Goal: Task Accomplishment & Management: Complete application form

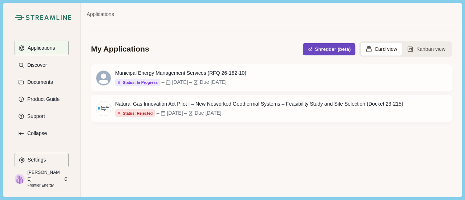
click at [327, 51] on button "Shredder (beta)" at bounding box center [329, 49] width 53 height 12
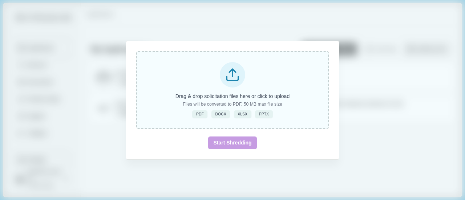
click at [228, 98] on p "Drag & drop solicitation files here or click to upload" at bounding box center [233, 97] width 114 height 8
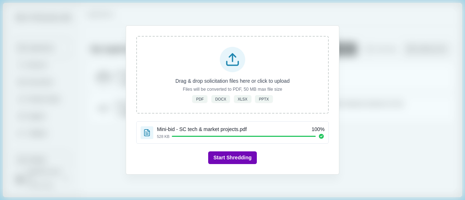
click at [245, 155] on button "Start Shredding" at bounding box center [232, 158] width 48 height 13
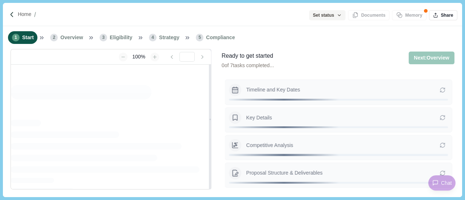
type input "**********"
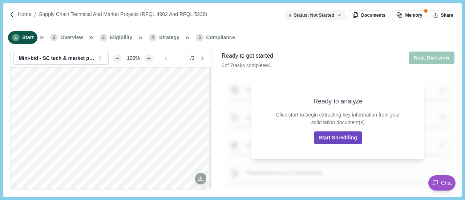
click at [334, 137] on button "Start Shredding" at bounding box center [338, 138] width 48 height 13
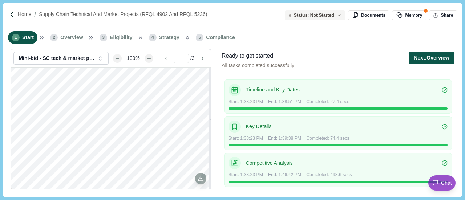
click at [415, 61] on button "Next: Overview" at bounding box center [431, 58] width 45 height 13
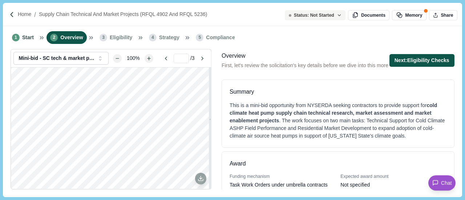
click at [418, 67] on button "Next: Eligibility Checks" at bounding box center [422, 60] width 65 height 13
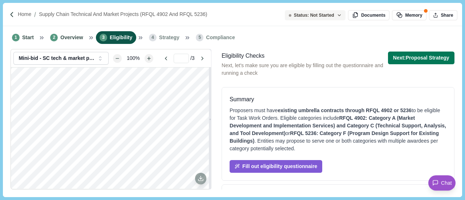
click at [325, 108] on span "existing umbrella contracts through RFQL 4902 or 5236" at bounding box center [345, 111] width 134 height 6
click at [264, 120] on div "Proposers must have existing umbrella contracts through RFQL 4902 or 5236 to be…" at bounding box center [338, 130] width 217 height 46
click at [349, 132] on span "RFQL 5236: Category F (Program Design Support for Existing Buildings)" at bounding box center [334, 137] width 209 height 13
click at [357, 121] on div "Proposers must have existing umbrella contracts through RFQL 4902 or 5236 to be…" at bounding box center [338, 130] width 217 height 46
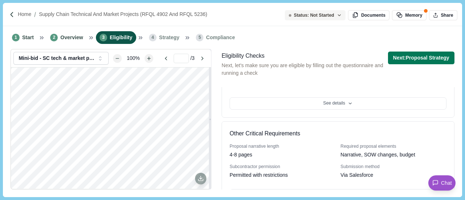
scroll to position [280, 0]
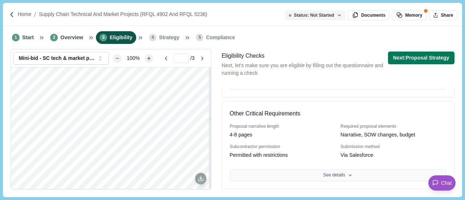
click at [311, 177] on button "See details" at bounding box center [338, 175] width 217 height 12
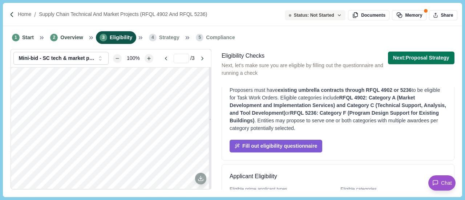
scroll to position [0, 0]
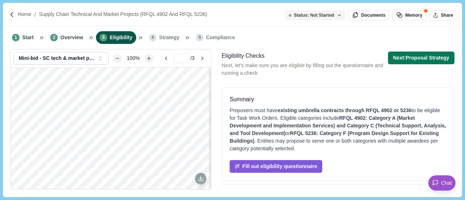
click at [456, 59] on div "Eligibility Checks Next, let's make sure you are eligible by filling out the qu…" at bounding box center [338, 120] width 238 height 143
click at [447, 57] on button "Next: Proposal Strategy" at bounding box center [421, 58] width 67 height 13
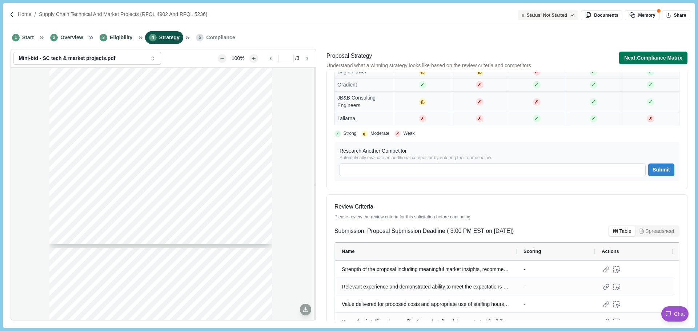
scroll to position [291, 0]
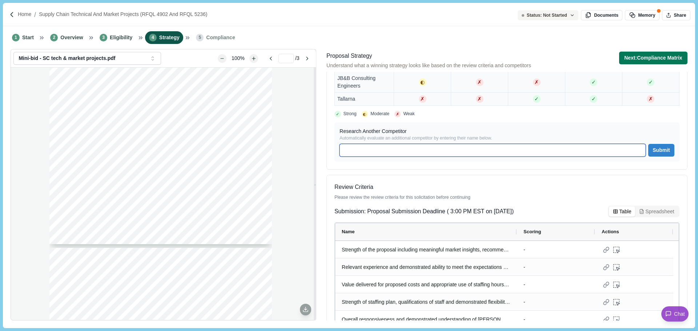
click at [391, 145] on input at bounding box center [493, 150] width 306 height 13
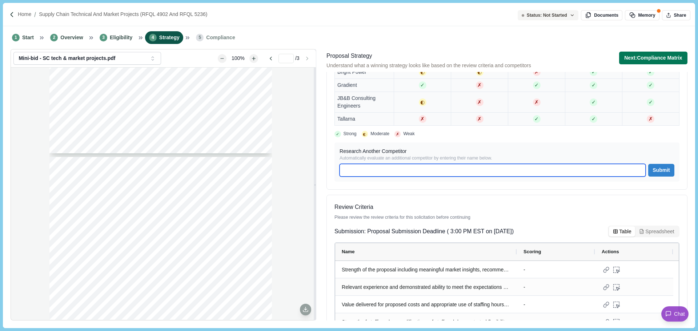
scroll to position [628, 0]
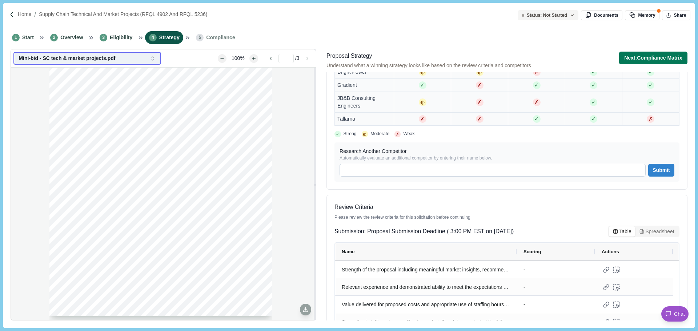
click at [159, 60] on button "Mini-bid - SC tech & market projects.pdf" at bounding box center [86, 58] width 147 height 13
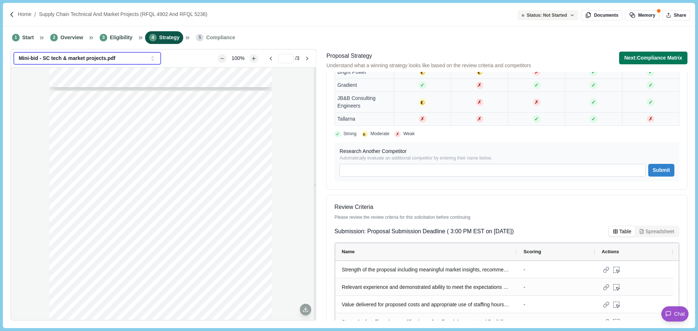
scroll to position [264, 0]
type input "*"
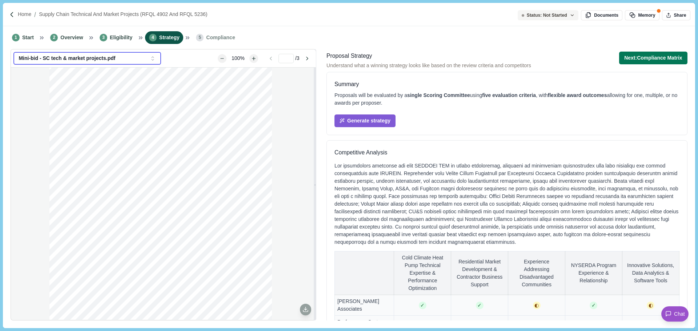
scroll to position [307, 0]
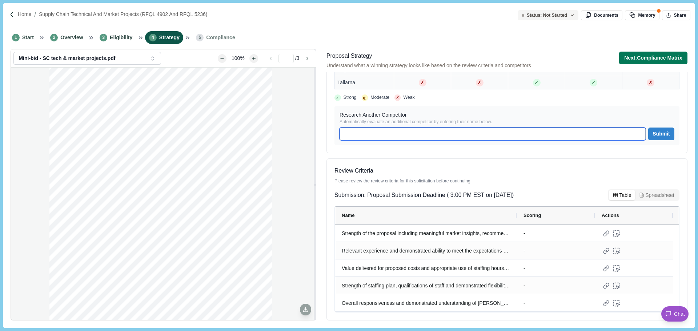
click at [384, 138] on input at bounding box center [493, 134] width 306 height 13
type input "**********"
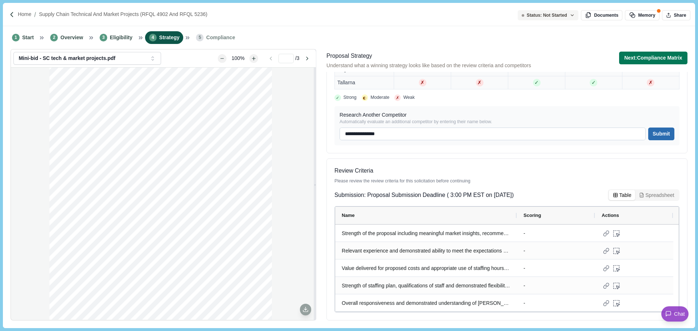
click at [465, 132] on button "Submit" at bounding box center [661, 134] width 26 height 13
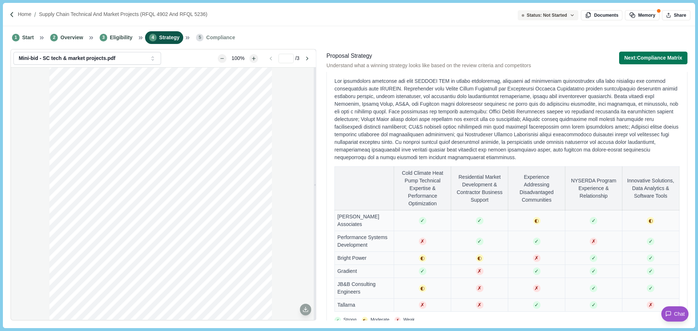
scroll to position [0, 0]
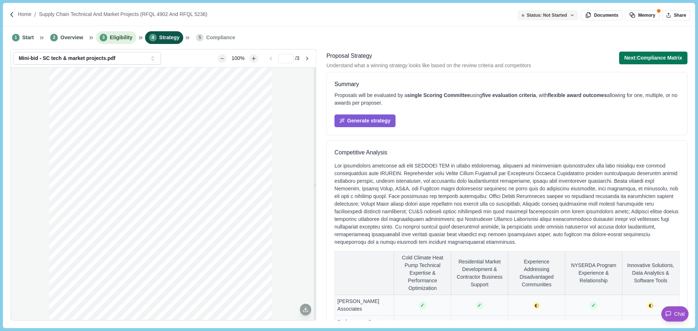
click at [112, 39] on span "Eligibility" at bounding box center [121, 38] width 23 height 8
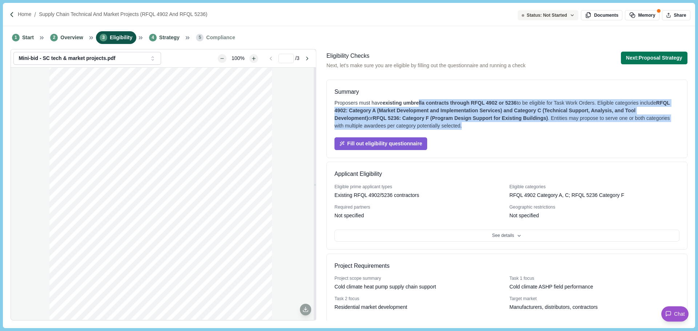
drag, startPoint x: 417, startPoint y: 104, endPoint x: 540, endPoint y: 125, distance: 124.6
click at [465, 125] on div "Proposers must have existing umbrella contracts through RFQL 4902 or 5236 to be…" at bounding box center [507, 114] width 345 height 31
click at [448, 121] on span "RFQL 5236: Category F (Program Design Support for Existing Buildings)" at bounding box center [460, 118] width 175 height 6
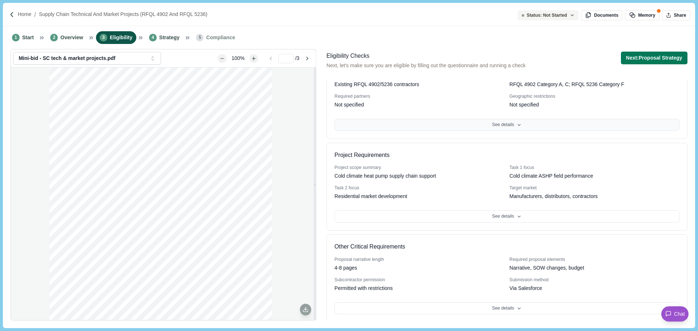
scroll to position [113, 0]
click at [465, 200] on button "See details" at bounding box center [507, 307] width 345 height 12
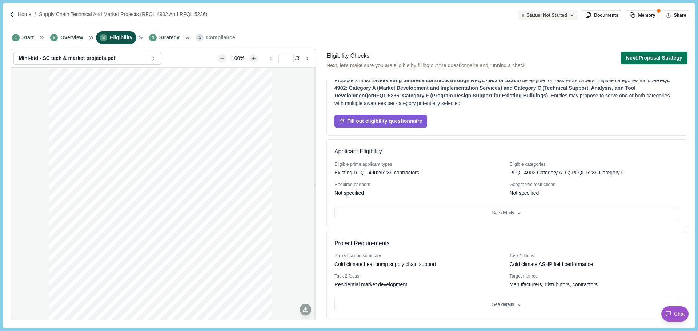
scroll to position [0, 0]
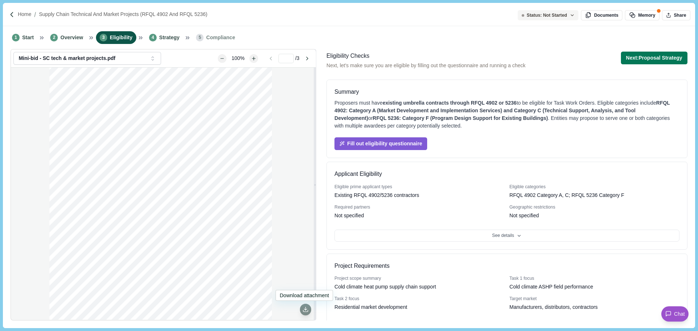
click at [308, 200] on icon at bounding box center [306, 310] width 7 height 7
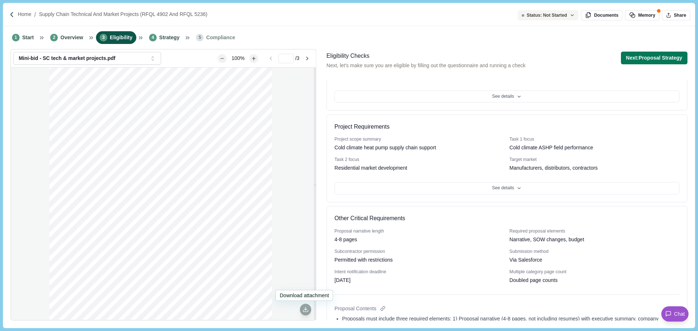
scroll to position [291, 0]
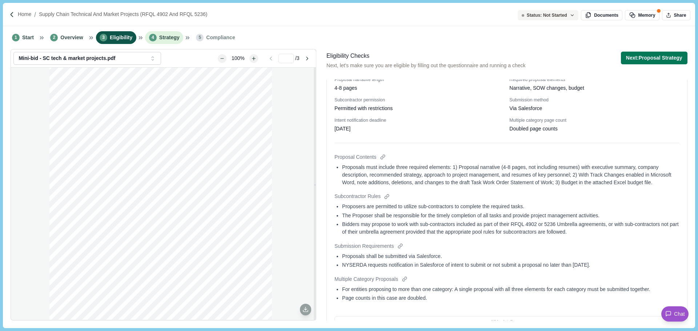
click at [161, 37] on span "Strategy" at bounding box center [169, 38] width 20 height 8
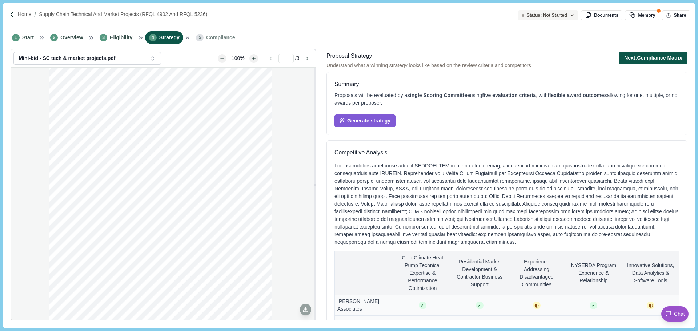
click at [465, 57] on button "Next: Compliance Matrix" at bounding box center [653, 58] width 68 height 13
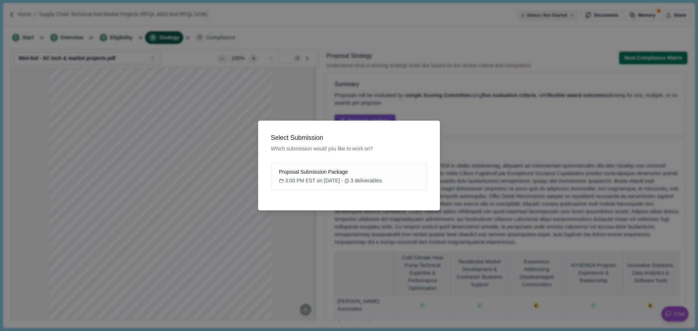
click at [419, 141] on span "Select Submission" at bounding box center [349, 137] width 156 height 9
click at [385, 175] on div "Select" at bounding box center [404, 176] width 46 height 27
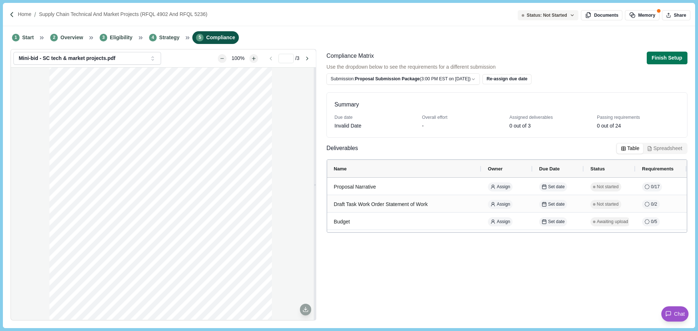
click at [345, 126] on div "Invalid Date" at bounding box center [348, 126] width 27 height 8
click at [14, 32] on li "1 Start" at bounding box center [22, 37] width 29 height 13
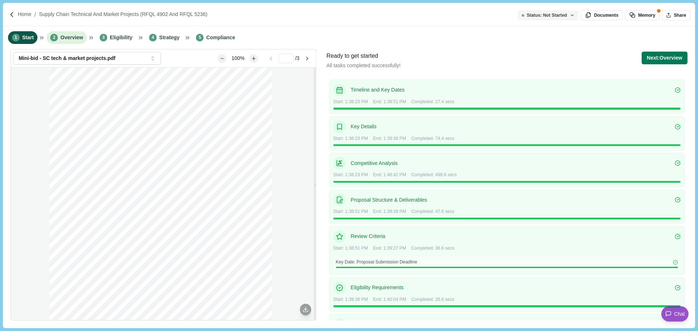
click at [59, 33] on li "2 Overview" at bounding box center [67, 37] width 40 height 13
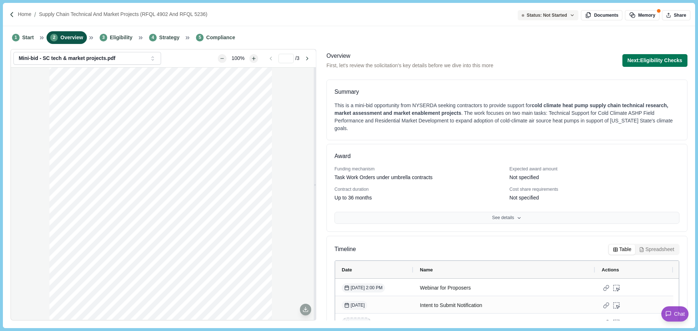
scroll to position [14, 0]
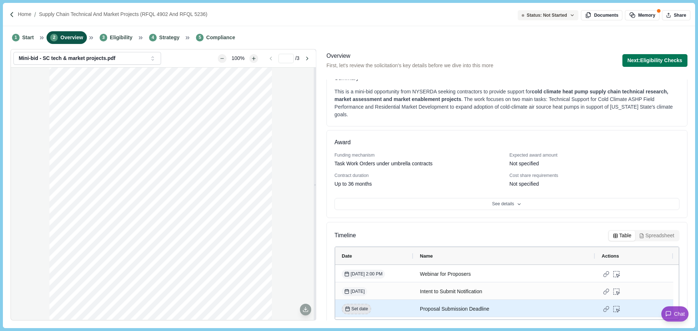
click at [359, 200] on span "Set date" at bounding box center [360, 309] width 17 height 7
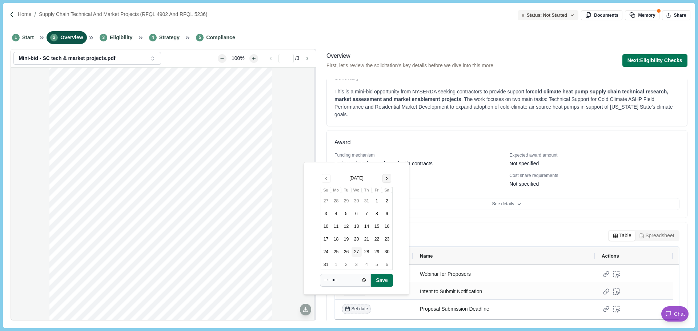
click at [385, 178] on button "Go to next month" at bounding box center [387, 178] width 9 height 9
click at [387, 191] on button "Go to next month" at bounding box center [387, 191] width 9 height 9
click at [387, 184] on div "[DATE] Su Mo Tu We Th Fr Sa 26 27 28 29 30 31 1 2 3 4 5 6 7 8 9 10 11 12 13 14 …" at bounding box center [357, 222] width 72 height 96
click at [325, 178] on button "Go to previous month" at bounding box center [326, 178] width 9 height 9
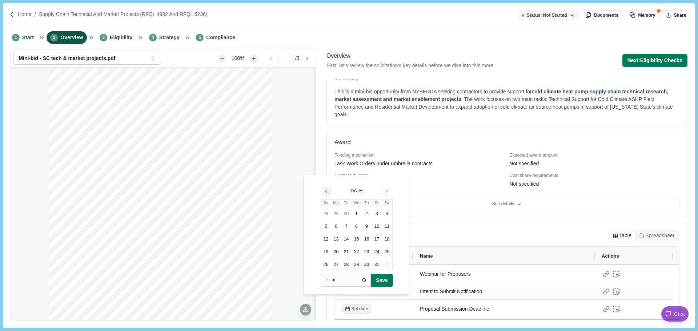
click at [325, 193] on button "Go to previous month" at bounding box center [326, 191] width 9 height 9
click at [337, 200] on button "22" at bounding box center [336, 252] width 10 height 10
click at [391, 200] on button "Save" at bounding box center [382, 280] width 22 height 13
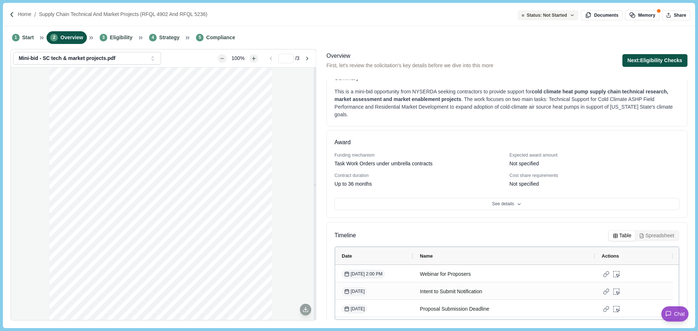
click at [465, 63] on button "Next: Eligibility Checks" at bounding box center [655, 60] width 65 height 13
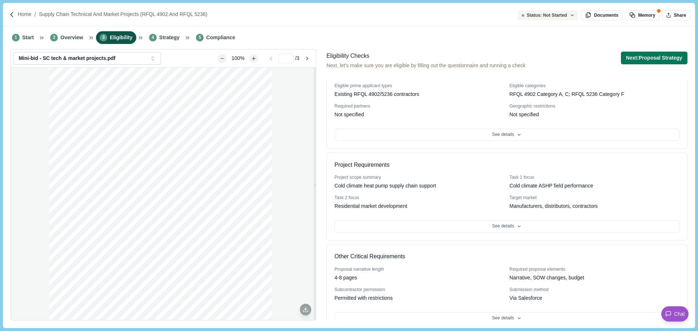
scroll to position [113, 0]
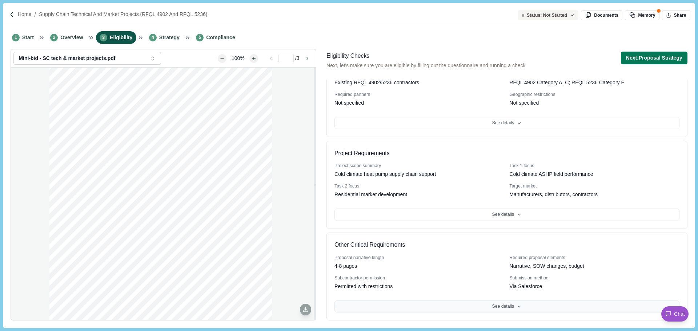
click at [462, 200] on button "See details" at bounding box center [507, 307] width 345 height 12
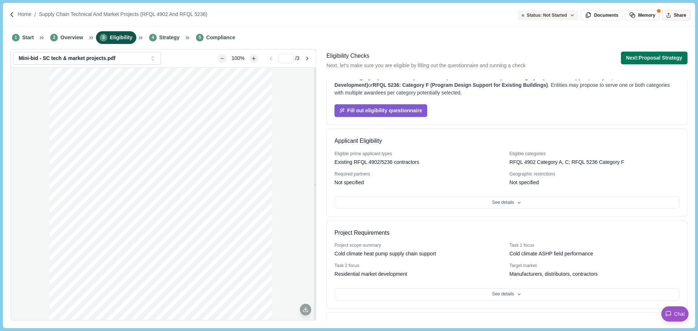
scroll to position [0, 0]
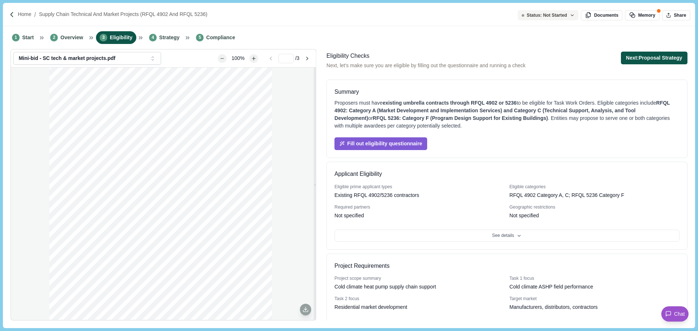
click at [465, 57] on button "Next: Proposal Strategy" at bounding box center [654, 58] width 67 height 13
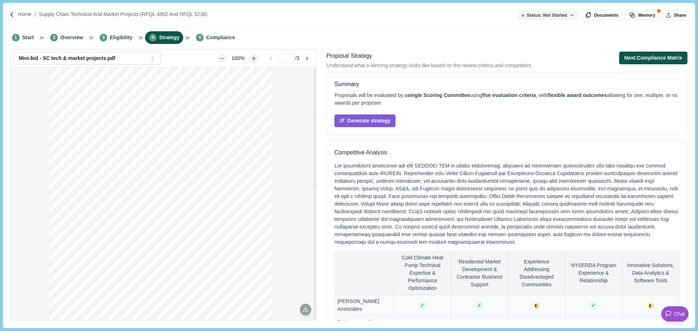
click at [465, 57] on button "Next: Compliance Matrix" at bounding box center [653, 58] width 68 height 13
